Goal: Submit feedback/report problem

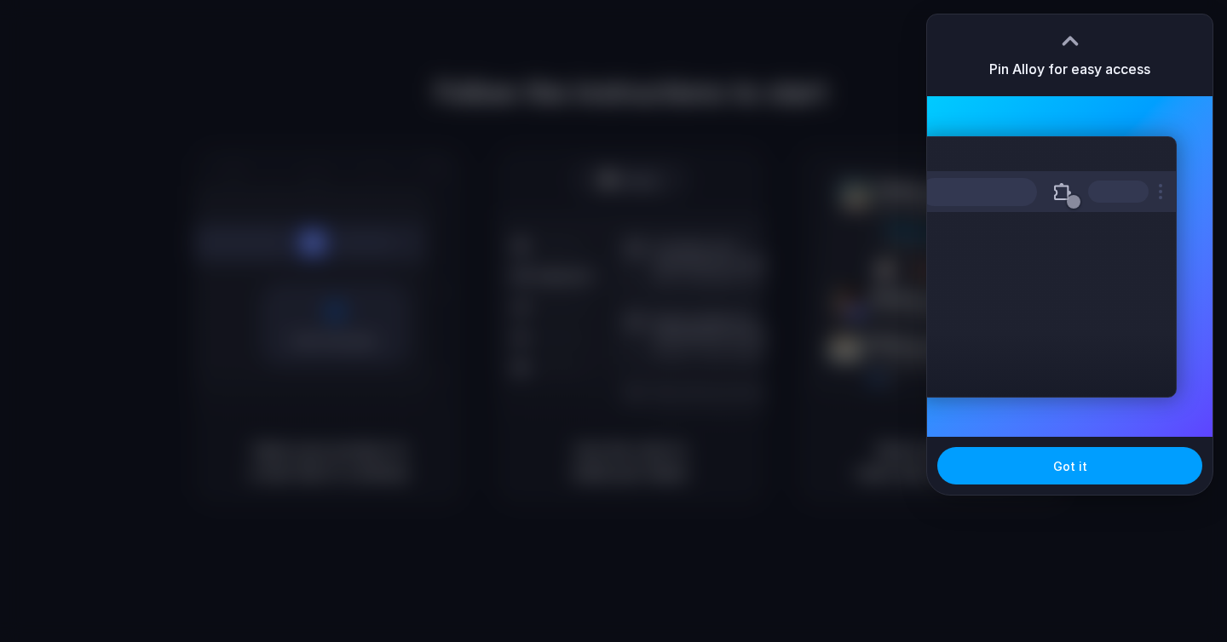
click at [1106, 455] on button "Got it" at bounding box center [1069, 465] width 265 height 37
